Goal: Transaction & Acquisition: Subscribe to service/newsletter

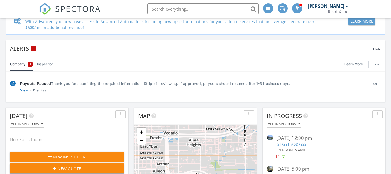
scroll to position [54, 0]
click at [37, 91] on link "Dismiss" at bounding box center [39, 90] width 13 height 6
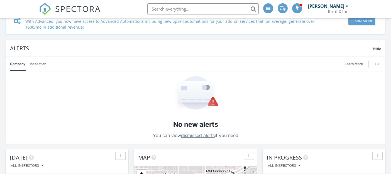
scroll to position [53, 0]
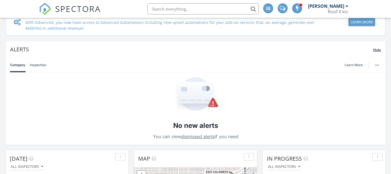
click at [376, 52] on span "Hide" at bounding box center [377, 50] width 8 height 5
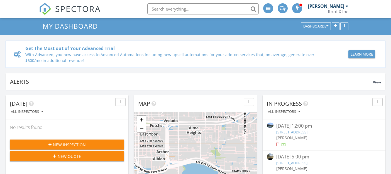
scroll to position [19, 0]
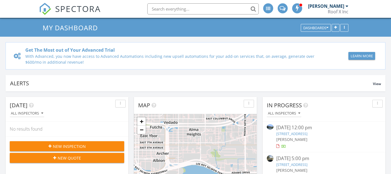
click at [373, 58] on button "Learn More" at bounding box center [361, 56] width 27 height 8
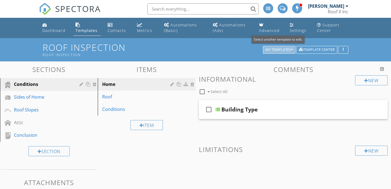
click at [290, 48] on div "My Templates" at bounding box center [279, 50] width 28 height 4
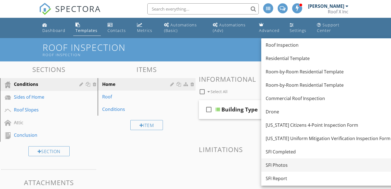
click at [288, 165] on div "SFI Photos" at bounding box center [328, 165] width 125 height 7
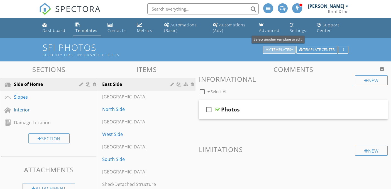
click at [294, 50] on button "My Templates" at bounding box center [279, 50] width 33 height 8
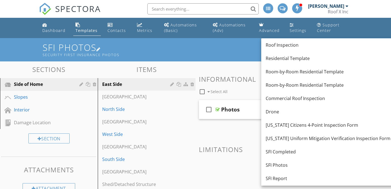
click at [241, 52] on h1 "SFI Photos Security First Insurance Photos" at bounding box center [196, 50] width 306 height 14
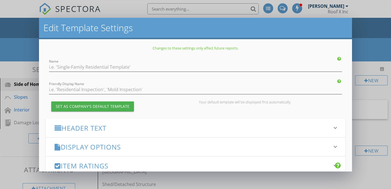
type input "SFI Photos"
type input "Security First Insurance Photos"
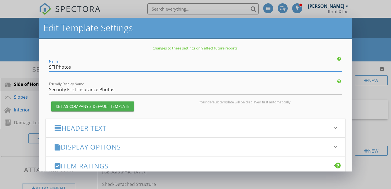
click at [375, 46] on div "Edit Template Settings Changes to these settings only affect future reports. Na…" at bounding box center [195, 94] width 391 height 189
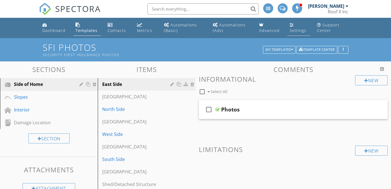
click at [296, 31] on div "Settings" at bounding box center [298, 30] width 17 height 5
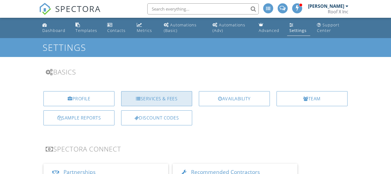
click at [161, 98] on div "Services & Fees" at bounding box center [156, 98] width 71 height 15
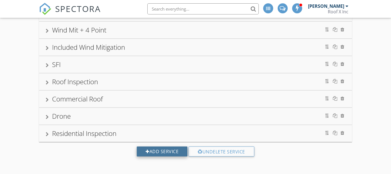
scroll to position [79, 0]
click at [155, 152] on div "Add Service" at bounding box center [162, 152] width 51 height 10
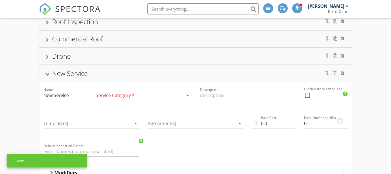
scroll to position [177, 0]
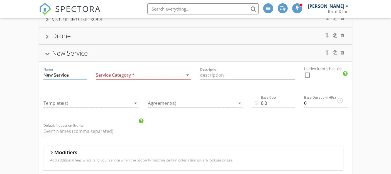
drag, startPoint x: 74, startPoint y: 78, endPoint x: 28, endPoint y: 78, distance: 45.4
click at [28, 78] on div "Residential Inspection Wind Mitigation 4 Point Wind Mit + 4 Point Included Wind…" at bounding box center [195, 105] width 391 height 448
type input "N"
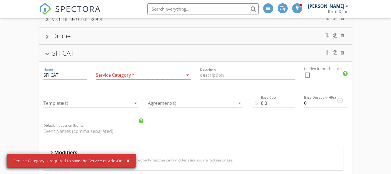
type input "SFI CAT"
click at [159, 75] on div at bounding box center [139, 75] width 87 height 9
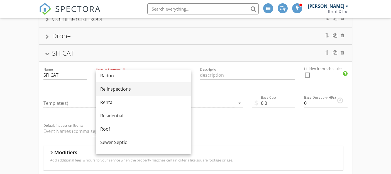
scroll to position [255, 0]
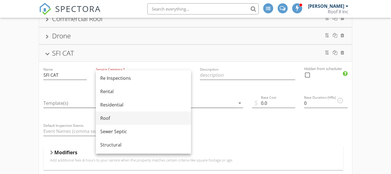
click at [118, 118] on div "Roof" at bounding box center [143, 118] width 86 height 7
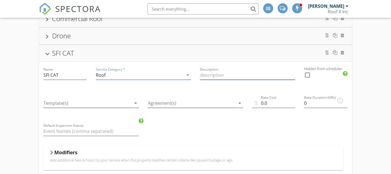
click at [239, 75] on input "Description" at bounding box center [247, 75] width 95 height 9
type input "C"
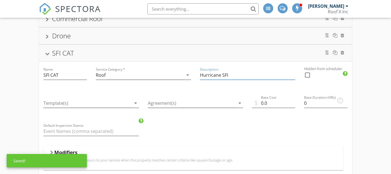
type input "Hurricane SFI"
click at [354, 101] on div "Residential Inspection Wind Mitigation 4 Point Wind Mit + 4 Point Included Wind…" at bounding box center [195, 105] width 391 height 448
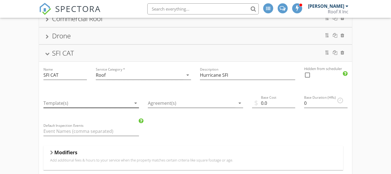
click at [134, 102] on icon "arrow_drop_down" at bounding box center [135, 103] width 7 height 7
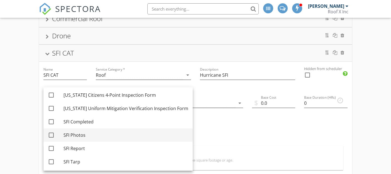
scroll to position [81, 0]
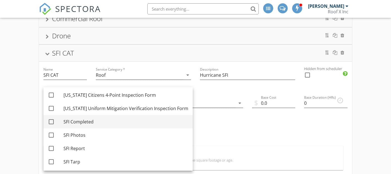
click at [53, 123] on div at bounding box center [51, 121] width 9 height 9
checkbox input "true"
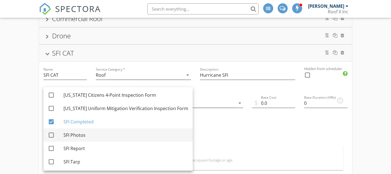
click at [53, 136] on div at bounding box center [51, 135] width 9 height 9
checkbox input "true"
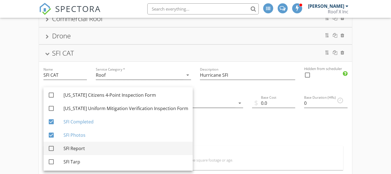
click at [52, 149] on div at bounding box center [51, 148] width 9 height 9
checkbox input "true"
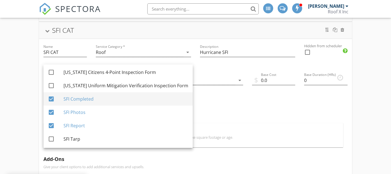
scroll to position [205, 0]
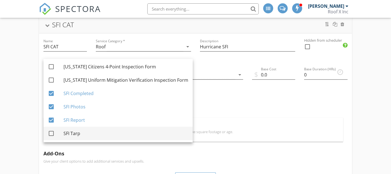
click at [53, 134] on div at bounding box center [51, 133] width 9 height 9
checkbox input "true"
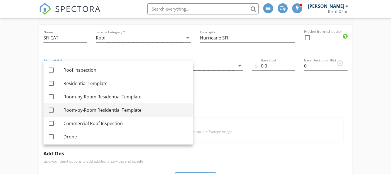
scroll to position [192, 0]
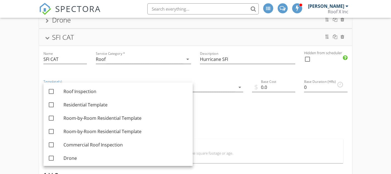
click at [241, 116] on div "Name SFI CAT Service Category * Roof arrow_drop_down Description Hurricane SFI …" at bounding box center [195, 167] width 313 height 243
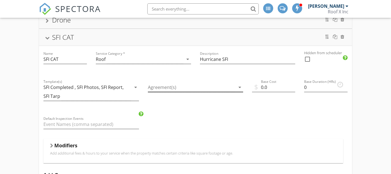
click at [239, 89] on icon "arrow_drop_down" at bounding box center [239, 87] width 7 height 7
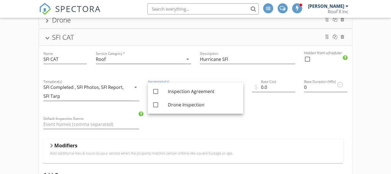
click at [277, 119] on div "Name SFI CAT Service Category * Roof arrow_drop_down Description Hurricane SFI …" at bounding box center [195, 167] width 313 height 243
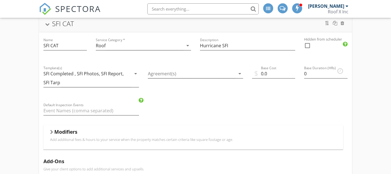
scroll to position [209, 0]
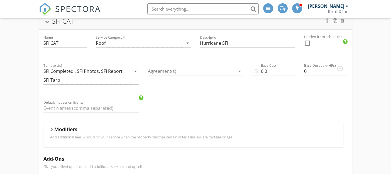
click at [308, 43] on div at bounding box center [307, 42] width 9 height 9
checkbox input "true"
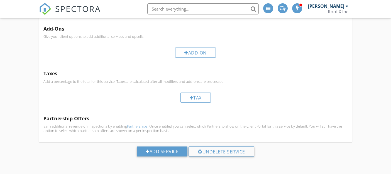
scroll to position [339, 0]
click at [167, 151] on div "Add Service" at bounding box center [162, 152] width 51 height 10
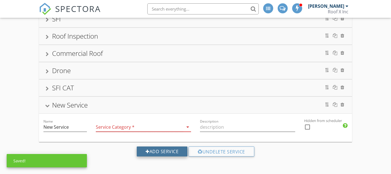
scroll to position [142, 0]
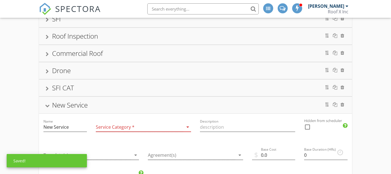
click at [363, 125] on div "Residential Inspection Wind Mitigation 4 Point Wind Mit + 4 Point Included Wind…" at bounding box center [195, 147] width 391 height 465
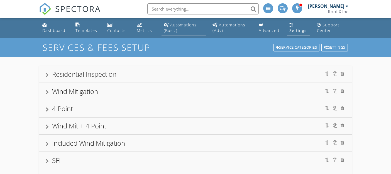
scroll to position [0, 0]
click at [222, 28] on div "Automations (Adv)" at bounding box center [228, 27] width 33 height 11
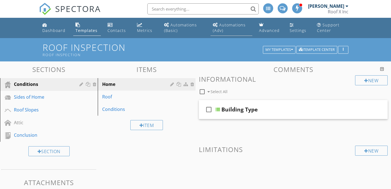
click at [233, 29] on link "Automations (Adv)" at bounding box center [232, 28] width 42 height 16
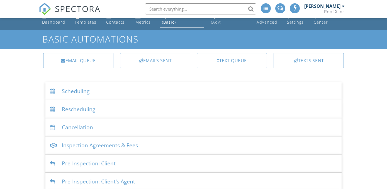
scroll to position [20, 0]
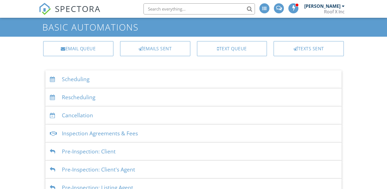
click at [89, 80] on div "Scheduling" at bounding box center [193, 79] width 296 height 18
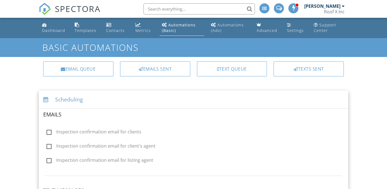
click at [69, 93] on div "Scheduling" at bounding box center [193, 100] width 309 height 18
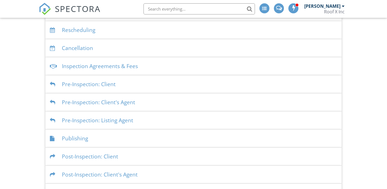
scroll to position [105, 0]
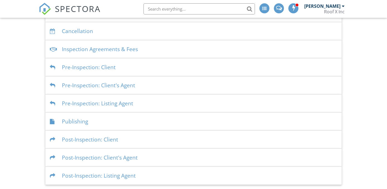
click at [81, 121] on div "Publishing" at bounding box center [193, 122] width 296 height 18
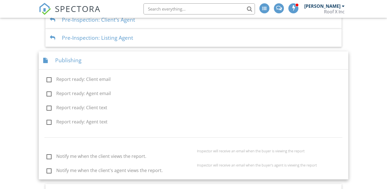
scroll to position [133, 0]
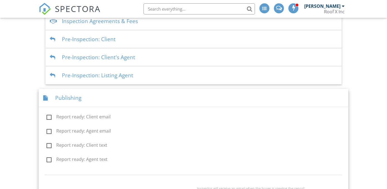
click at [70, 95] on div "Publishing" at bounding box center [193, 98] width 309 height 18
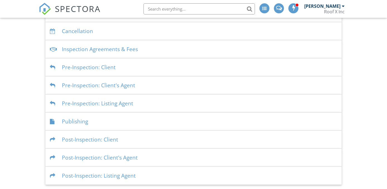
scroll to position [0, 0]
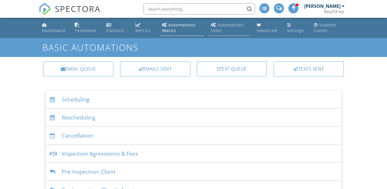
click at [228, 25] on div "Automations (Adv)" at bounding box center [227, 27] width 33 height 11
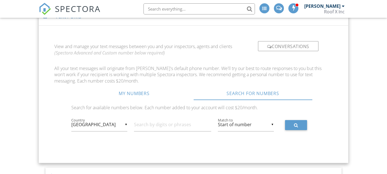
scroll to position [282, 0]
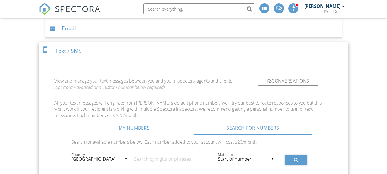
click at [283, 82] on div "Conversations" at bounding box center [288, 81] width 60 height 10
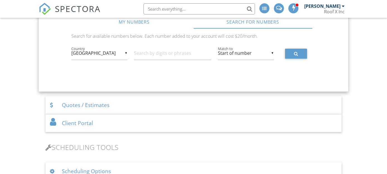
scroll to position [325, 0]
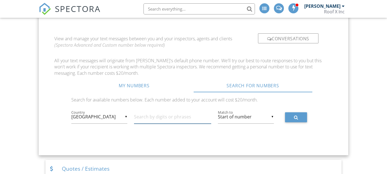
click at [172, 114] on input "text" at bounding box center [172, 117] width 77 height 14
click at [141, 83] on link "My Numbers" at bounding box center [134, 85] width 119 height 13
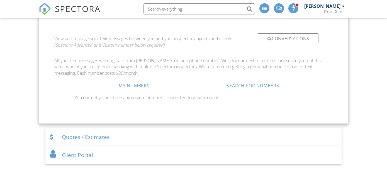
drag, startPoint x: 146, startPoint y: 103, endPoint x: 149, endPoint y: 102, distance: 2.9
click at [146, 103] on div "My Numbers Search For Numbers You currently don't have any custom numbers conne…" at bounding box center [194, 93] width 238 height 29
click at [159, 97] on p "You currently don't have any custom numbers connected to your account." at bounding box center [194, 98] width 238 height 6
click at [162, 97] on p "You currently don't have any custom numbers connected to your account." at bounding box center [194, 98] width 238 height 6
click at [186, 96] on p "You currently don't have any custom numbers connected to your account." at bounding box center [194, 98] width 238 height 6
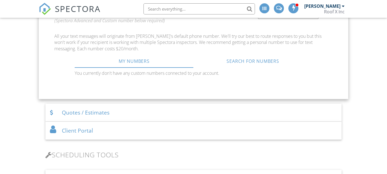
scroll to position [330, 0]
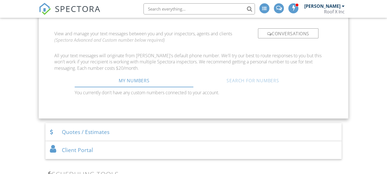
click at [253, 81] on link "Search For Numbers" at bounding box center [253, 80] width 119 height 13
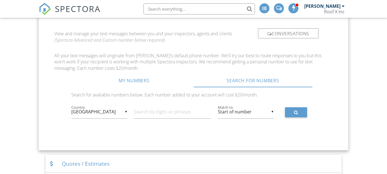
click at [273, 33] on div "Conversations" at bounding box center [288, 33] width 60 height 10
click at [276, 33] on div "Conversations" at bounding box center [288, 33] width 60 height 10
click at [139, 75] on link "My Numbers" at bounding box center [134, 80] width 119 height 13
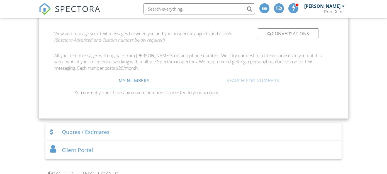
click at [237, 77] on link "Search For Numbers" at bounding box center [253, 80] width 119 height 13
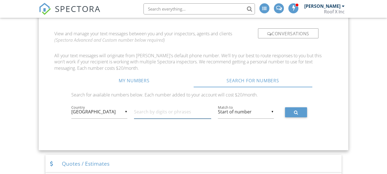
click at [177, 112] on input "text" at bounding box center [172, 112] width 77 height 14
click at [299, 110] on button at bounding box center [296, 112] width 22 height 10
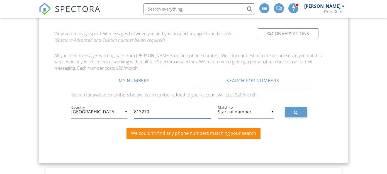
click at [142, 113] on input "813270" at bounding box center [172, 112] width 77 height 14
click at [151, 111] on input "813270" at bounding box center [172, 112] width 77 height 14
click at [299, 119] on div "▼ United States United States Canada Puerto Rico United Kingdom United States C…" at bounding box center [193, 113] width 251 height 25
click at [298, 113] on button at bounding box center [296, 112] width 22 height 10
click at [146, 113] on input "8132700216" at bounding box center [172, 112] width 77 height 14
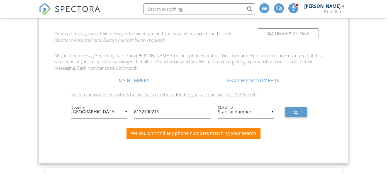
click at [127, 107] on label "Country" at bounding box center [102, 107] width 63 height 5
click at [124, 108] on label "Country" at bounding box center [102, 107] width 63 height 5
click at [126, 111] on div "▼ United States United States Canada Puerto Rico United Kingdom United States C…" at bounding box center [99, 112] width 56 height 14
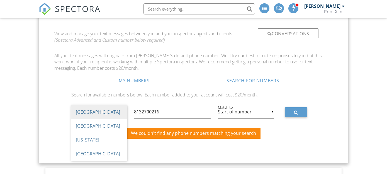
click at [181, 89] on div "My Numbers Search For Numbers You currently don't have any custom numbers conne…" at bounding box center [194, 111] width 238 height 74
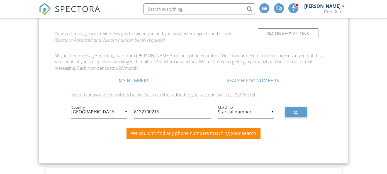
click at [264, 107] on label "Match to" at bounding box center [249, 107] width 63 height 5
click at [271, 112] on div "▼ Start of number Start of number Anywhere End of number Start of number Anywhe…" at bounding box center [246, 112] width 56 height 14
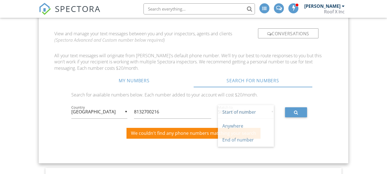
click at [299, 146] on div "My Numbers Search For Numbers You currently don't have any custom numbers conne…" at bounding box center [194, 111] width 238 height 74
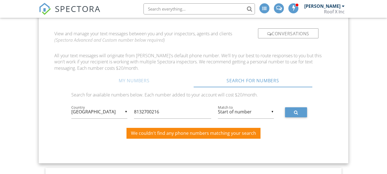
click at [141, 79] on link "My Numbers" at bounding box center [134, 80] width 119 height 13
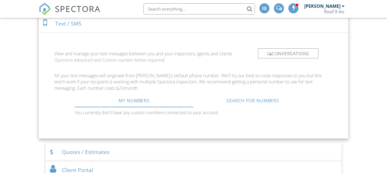
scroll to position [302, 0]
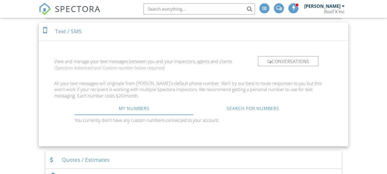
click at [148, 68] on icon "(Spectora Advanced and Custom number below required)" at bounding box center [109, 68] width 111 height 6
click at [172, 107] on link "My Numbers" at bounding box center [134, 108] width 119 height 13
click at [304, 89] on p "All your text messages will originate from Spectora's default phone number. We'…" at bounding box center [193, 89] width 278 height 19
click at [253, 81] on p "All your text messages will originate from Spectora's default phone number. We'…" at bounding box center [193, 89] width 278 height 19
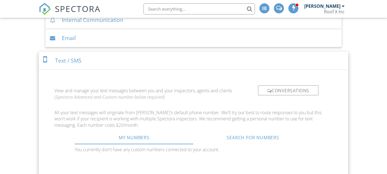
scroll to position [282, 0]
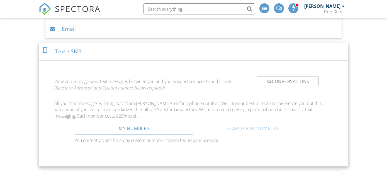
click at [249, 129] on link "Search For Numbers" at bounding box center [253, 128] width 119 height 13
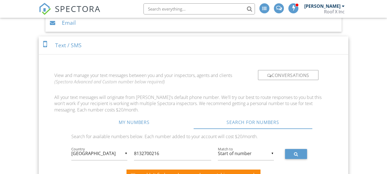
scroll to position [302, 0]
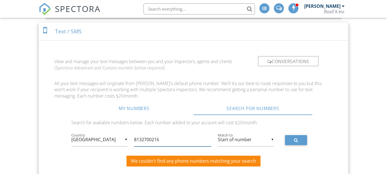
drag, startPoint x: 168, startPoint y: 139, endPoint x: 141, endPoint y: 139, distance: 27.0
click at [141, 139] on input "8132700216" at bounding box center [172, 140] width 77 height 14
type input "813"
click at [304, 141] on button at bounding box center [296, 140] width 22 height 10
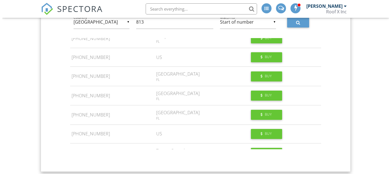
scroll to position [174, 0]
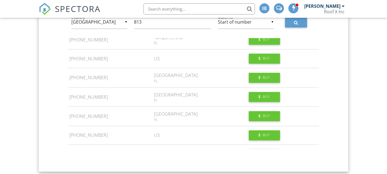
click at [190, 113] on div "Tampa East" at bounding box center [200, 114] width 92 height 6
click at [249, 117] on div "Buy" at bounding box center [264, 116] width 31 height 10
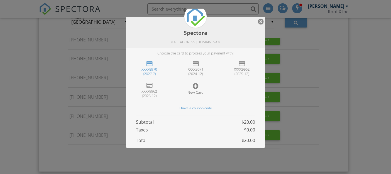
scroll to position [29, 0]
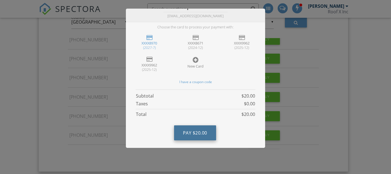
click at [198, 131] on span "$20.00" at bounding box center [200, 133] width 14 height 6
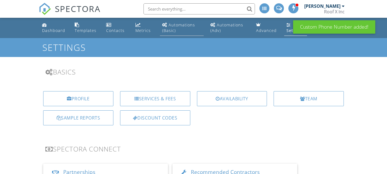
click at [176, 26] on div "Automations (Basic)" at bounding box center [178, 27] width 33 height 11
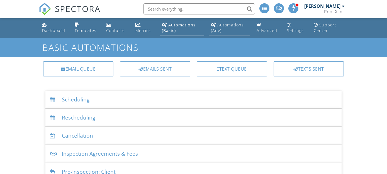
click at [224, 31] on link "Automations (Adv)" at bounding box center [229, 28] width 41 height 16
